Goal: Task Accomplishment & Management: Use online tool/utility

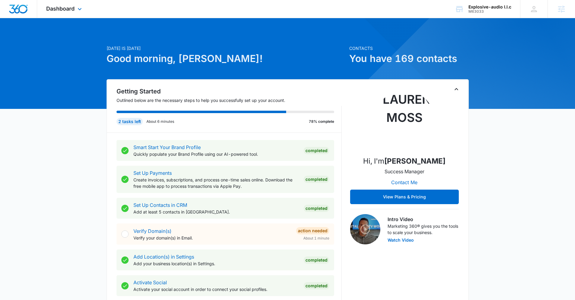
click at [67, 14] on div "Dashboard Apps Reputation Websites Forms CRM Email Social Shop Payments POS Con…" at bounding box center [64, 9] width 55 height 18
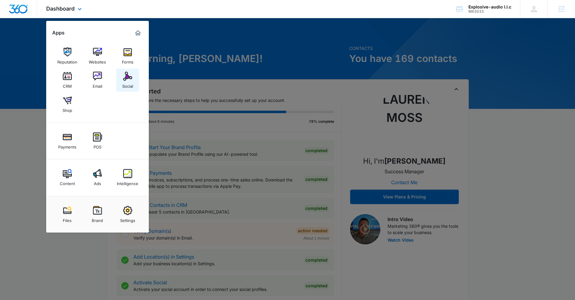
click at [127, 81] on div "Social" at bounding box center [127, 85] width 11 height 8
